Goal: Transaction & Acquisition: Purchase product/service

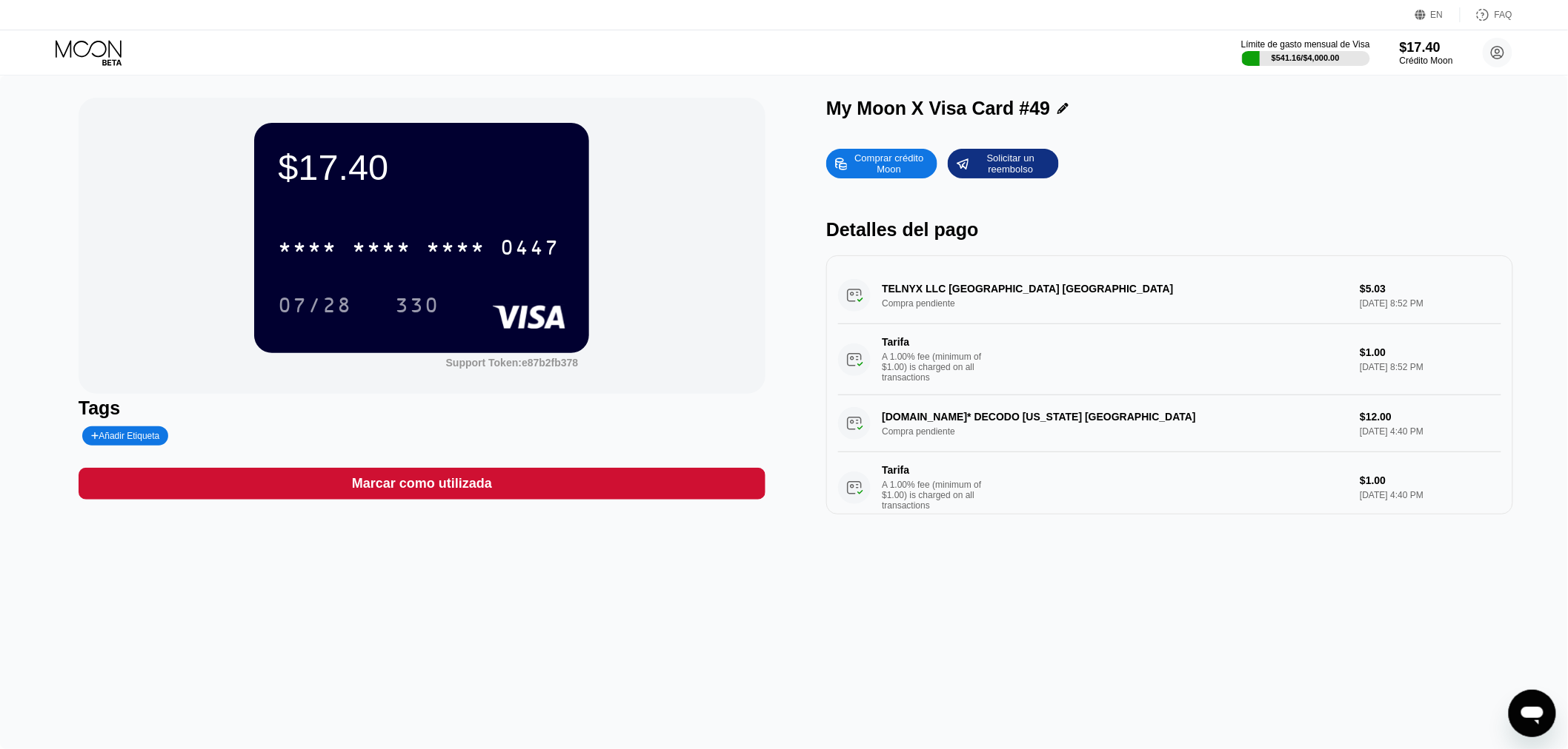
click at [893, 166] on div "Comprar crédito Moon" at bounding box center [888, 163] width 81 height 23
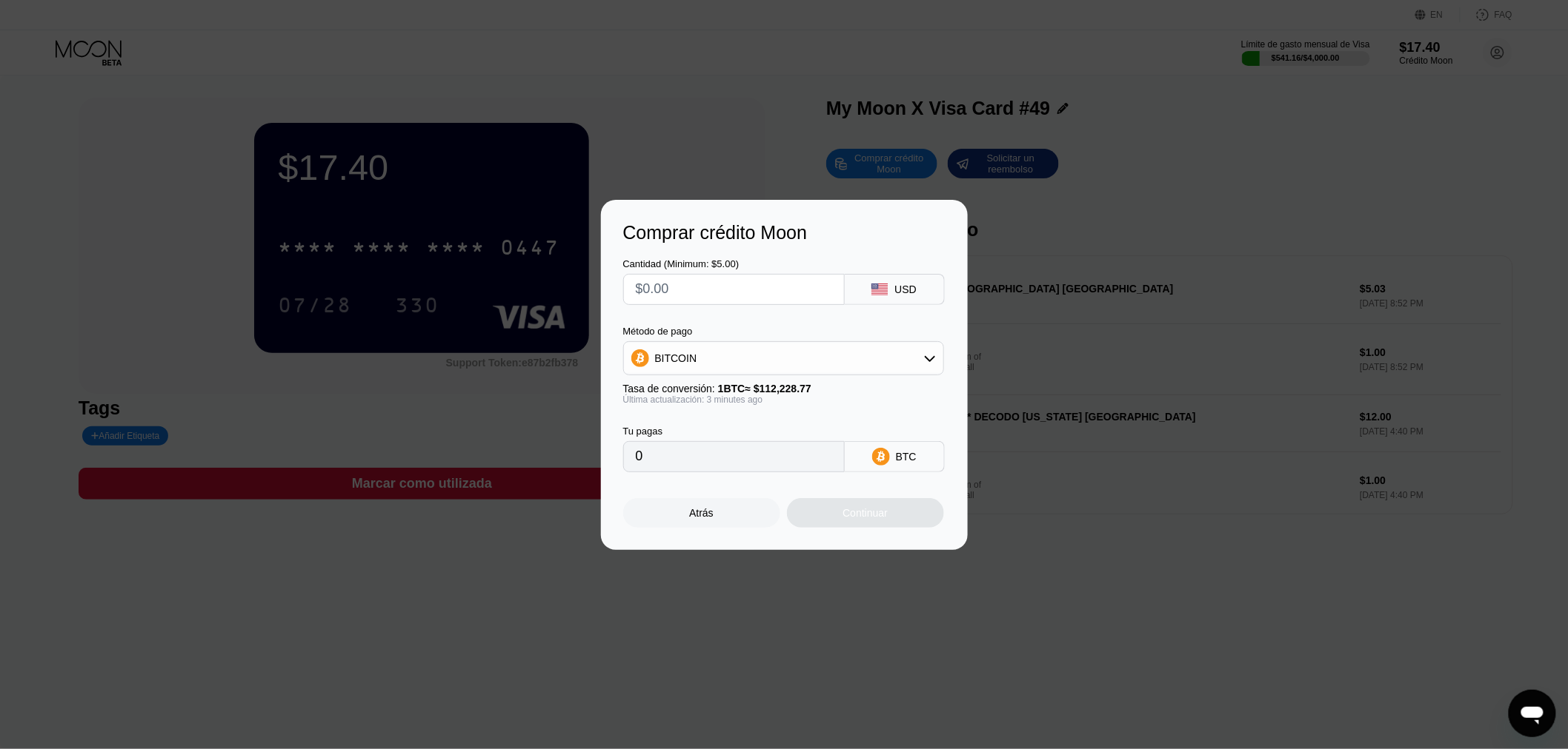
drag, startPoint x: 693, startPoint y: 286, endPoint x: 682, endPoint y: 277, distance: 14.2
click at [693, 286] on input "text" at bounding box center [733, 289] width 196 height 29
type input "$6"
type input "0.00005356"
type input "$60"
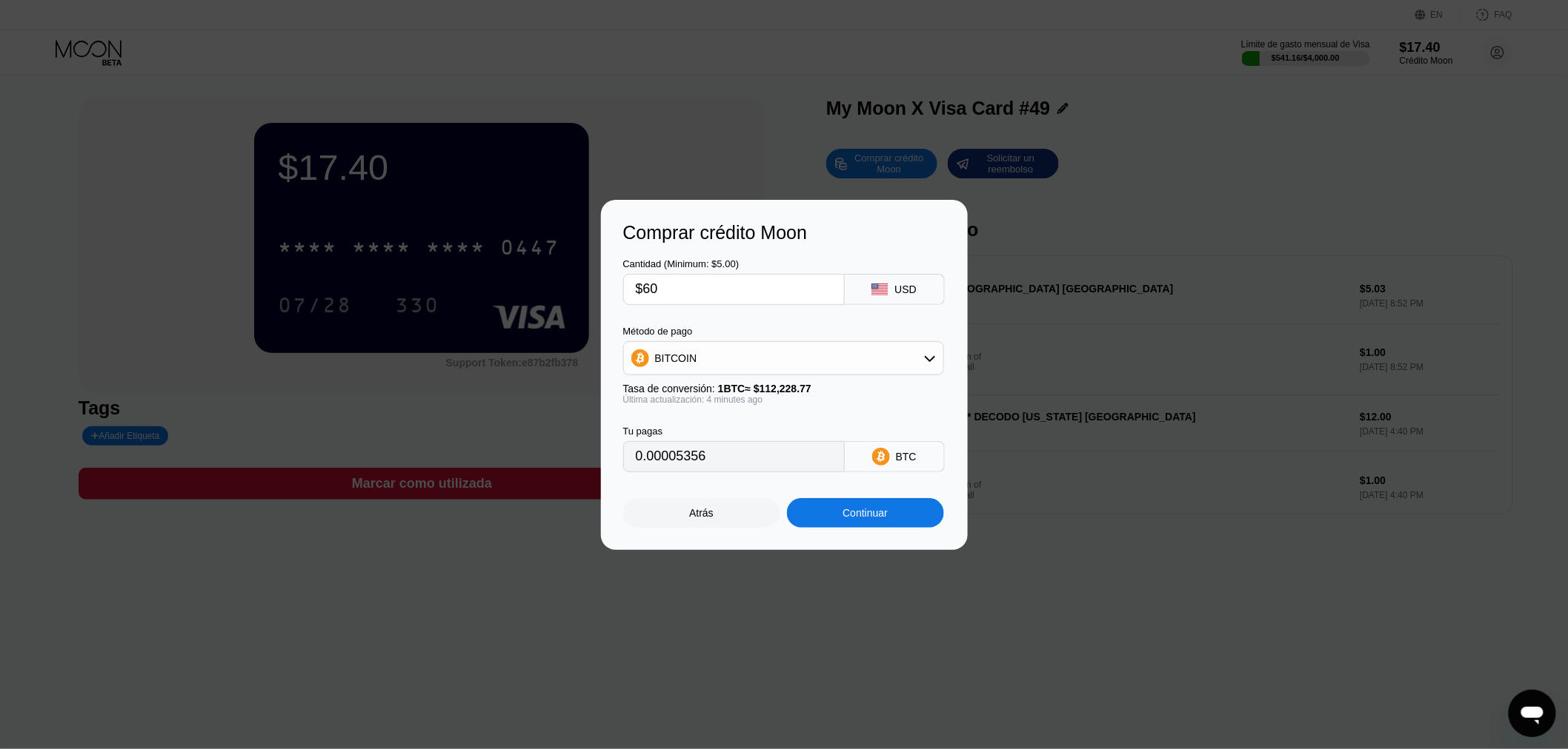
type input "0.00053560"
type input "$60"
click at [830, 520] on div "Continuar" at bounding box center [865, 513] width 157 height 29
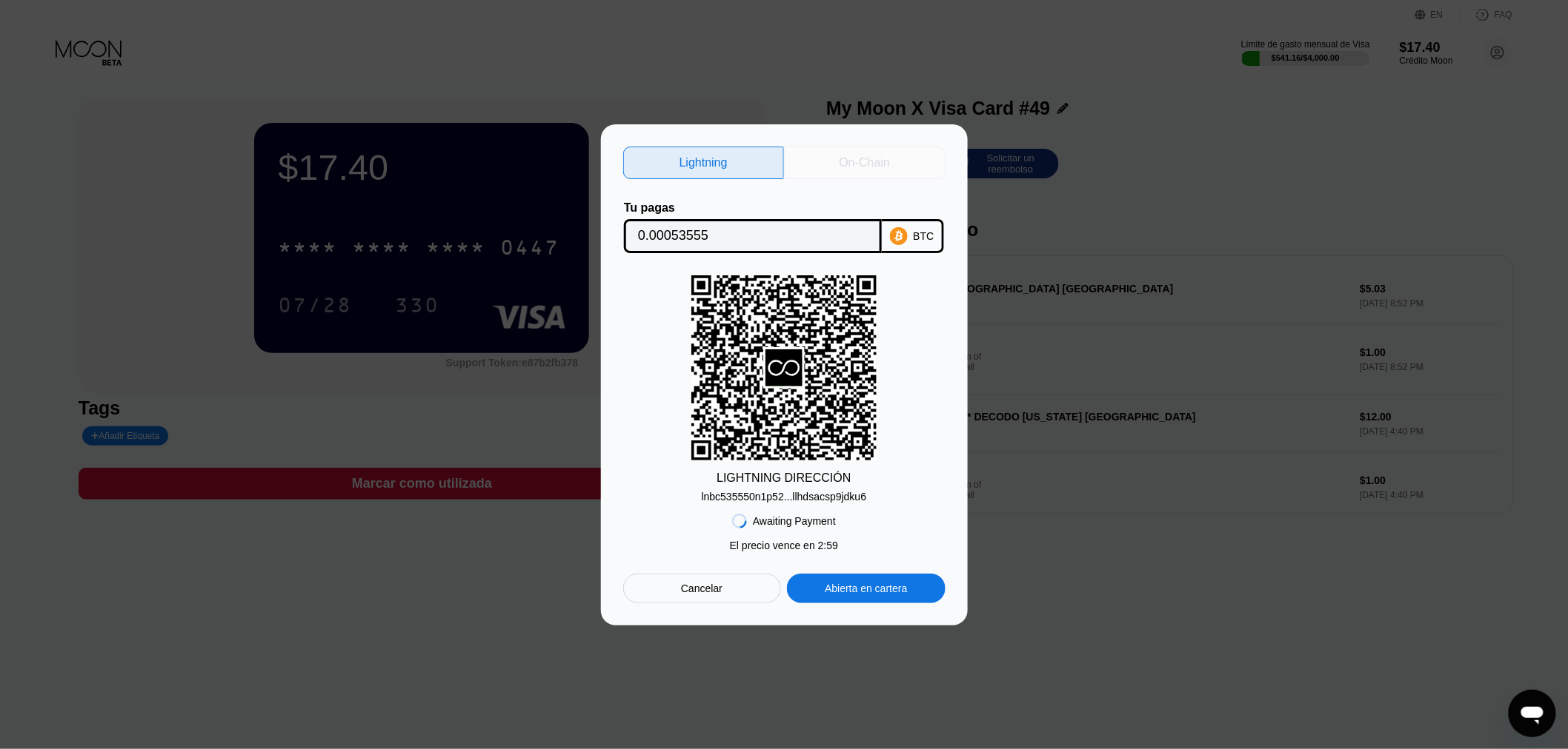
click at [854, 159] on div "On-Chain" at bounding box center [864, 162] width 50 height 15
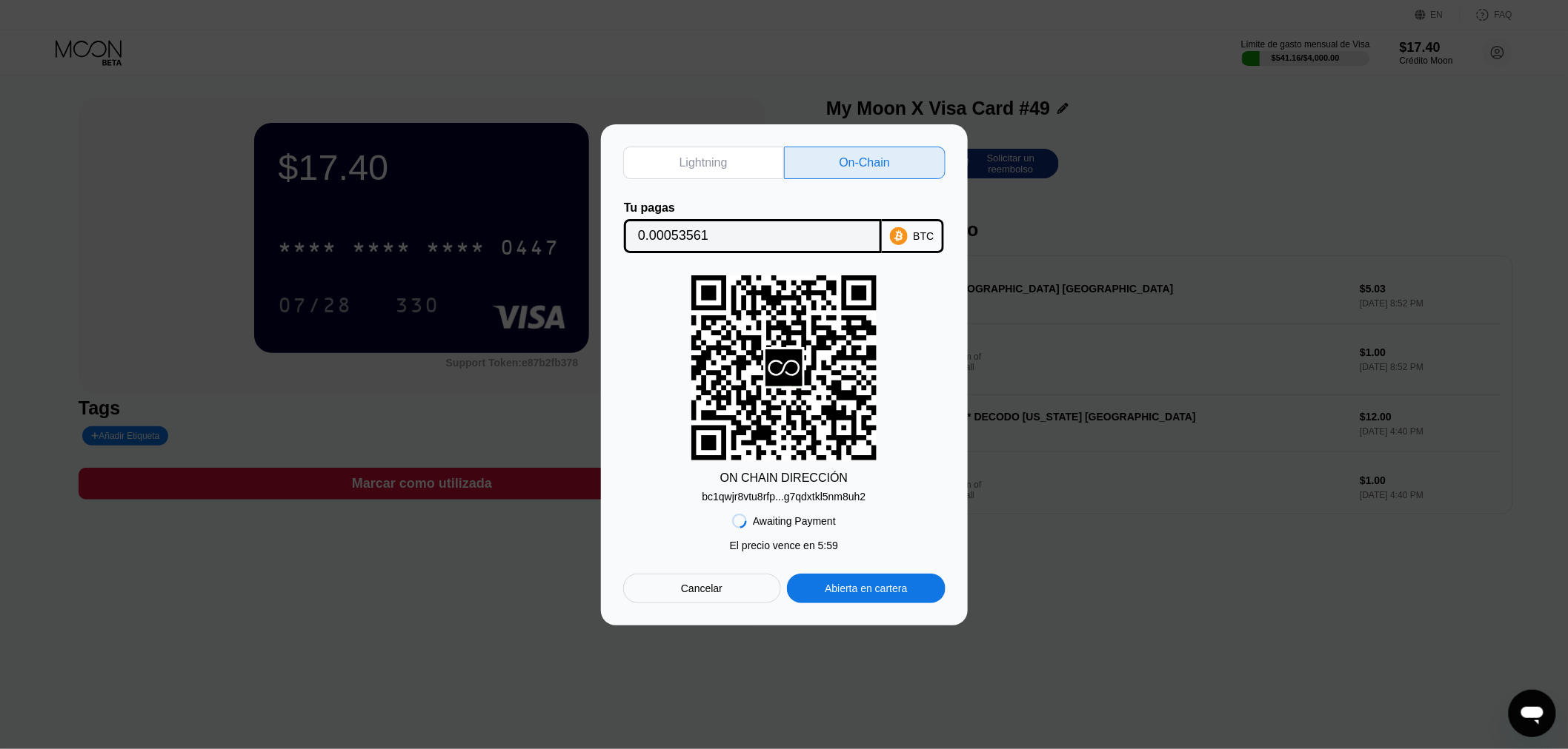
click at [793, 505] on div "Awaiting Payment El precio vence en 2 : 53 El precio vence en 5 : 59 Cancelar A…" at bounding box center [784, 553] width 322 height 101
click at [793, 500] on div "bc1qwjr8vtu8rfp...g7qdxtkl5nm8uh2" at bounding box center [784, 497] width 164 height 12
